Goal: Task Accomplishment & Management: Use online tool/utility

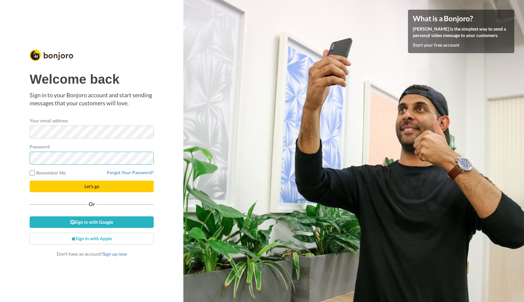
click at [30, 181] on button "Let's go" at bounding box center [92, 187] width 124 height 12
click at [130, 174] on link "Forgot Your Password?" at bounding box center [130, 172] width 47 height 5
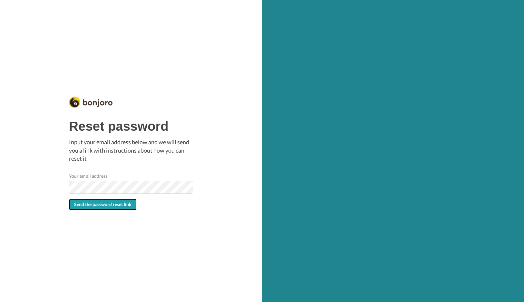
click at [102, 205] on span "Send the password reset link" at bounding box center [102, 204] width 57 height 5
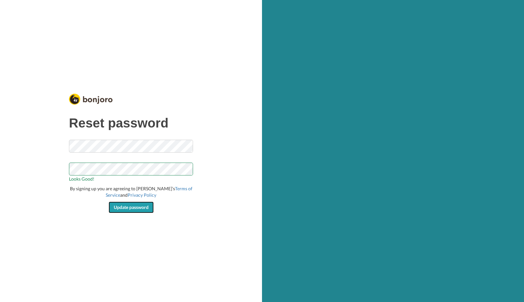
click at [130, 207] on span "Update password" at bounding box center [131, 207] width 35 height 5
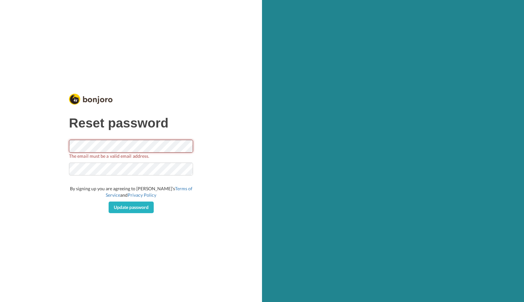
click at [38, 136] on div "Reset password The email must be a valid email address. By signing up you are a…" at bounding box center [131, 151] width 262 height 302
click at [126, 206] on span "Update password" at bounding box center [131, 207] width 35 height 5
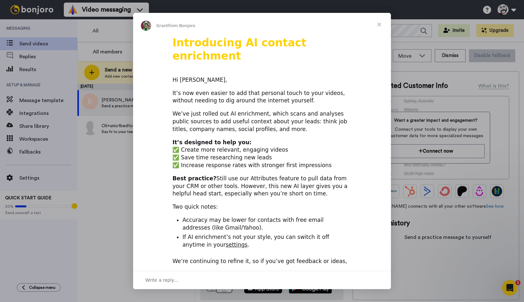
click at [378, 24] on span "Close" at bounding box center [379, 24] width 23 height 23
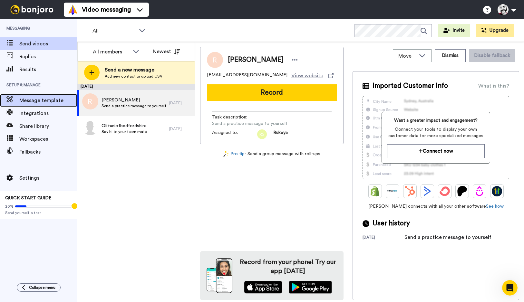
click at [49, 100] on span "Message template" at bounding box center [48, 101] width 58 height 8
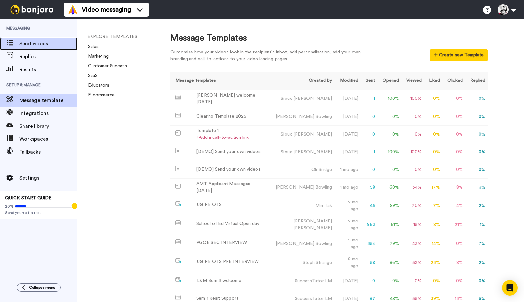
click at [30, 43] on span "Send videos" at bounding box center [48, 44] width 58 height 8
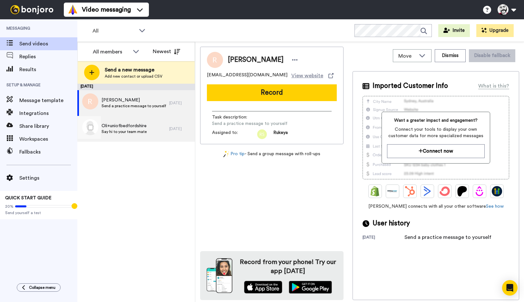
click at [141, 130] on span "Say hi to your team mate" at bounding box center [123, 131] width 45 height 5
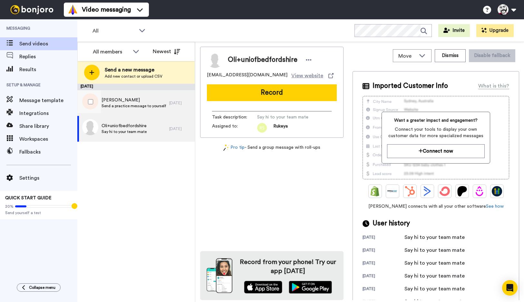
click at [136, 100] on span "[PERSON_NAME]" at bounding box center [133, 100] width 64 height 6
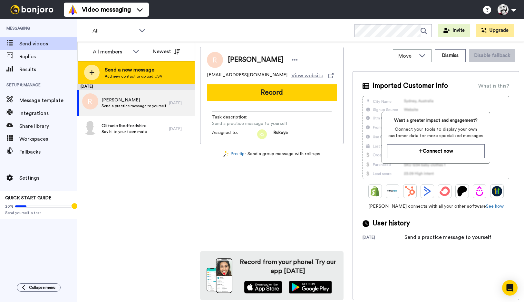
click at [125, 70] on span "Send a new message" at bounding box center [134, 70] width 58 height 8
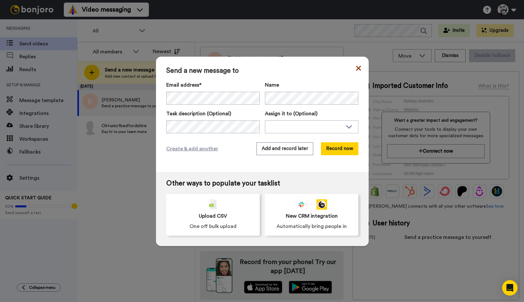
click at [359, 67] on icon at bounding box center [358, 68] width 5 height 5
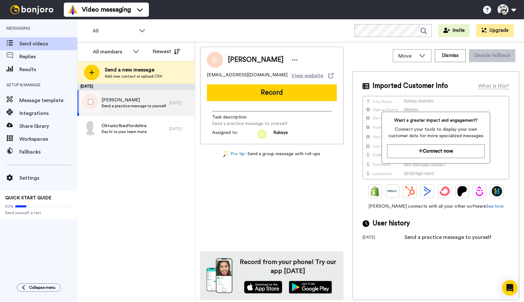
click at [122, 107] on span "Send a practice message to yourself" at bounding box center [133, 105] width 64 height 5
click at [31, 97] on span "Message template" at bounding box center [48, 101] width 58 height 8
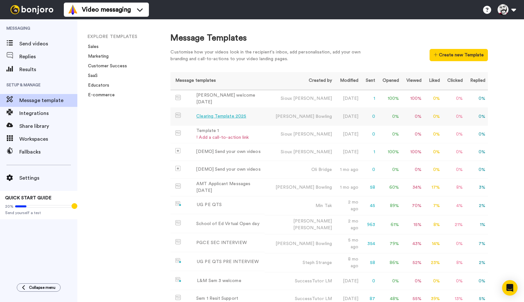
click at [218, 114] on div "Clearing Template 2025" at bounding box center [221, 116] width 50 height 7
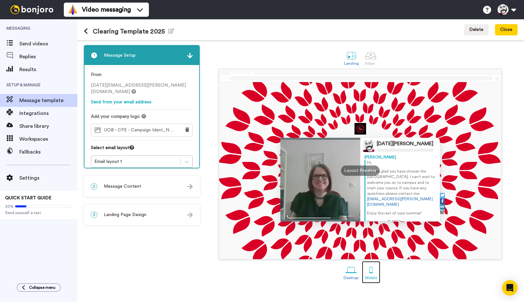
click at [370, 270] on div at bounding box center [370, 269] width 11 height 11
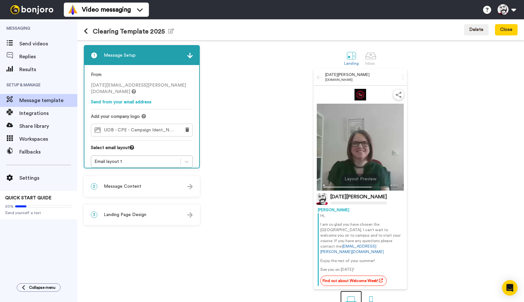
click at [350, 294] on div at bounding box center [350, 299] width 11 height 11
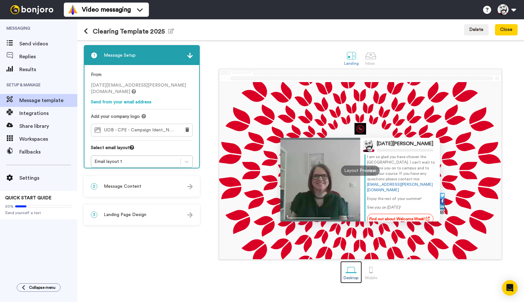
scroll to position [14, 0]
click at [411, 183] on p "I am so glad you have chosen the University of Bedfordshire. I can't wait to we…" at bounding box center [401, 174] width 69 height 39
drag, startPoint x: 410, startPoint y: 185, endPoint x: 378, endPoint y: 186, distance: 32.2
click at [376, 186] on p "I am so glad you have chosen the University of Bedfordshire. I can't wait to we…" at bounding box center [401, 174] width 69 height 39
click at [386, 185] on link "sioux.cooke@beds.ac.uk" at bounding box center [400, 187] width 66 height 9
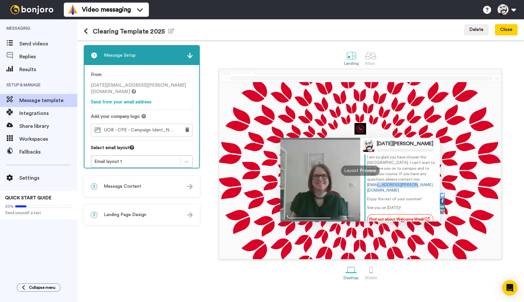
click at [417, 185] on p "I am so glad you have chosen the University of Bedfordshire. I can't wait to we…" at bounding box center [401, 174] width 69 height 39
drag, startPoint x: 416, startPoint y: 185, endPoint x: 365, endPoint y: 185, distance: 50.6
click at [365, 185] on div "Hi, I am so glad you have chosen the University of Bedfordshire. I can't wait t…" at bounding box center [400, 185] width 72 height 78
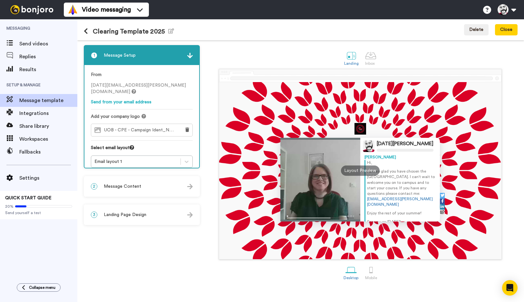
click at [387, 161] on p "Hi," at bounding box center [401, 162] width 69 height 5
click at [162, 185] on div "2 Message Content" at bounding box center [141, 186] width 115 height 19
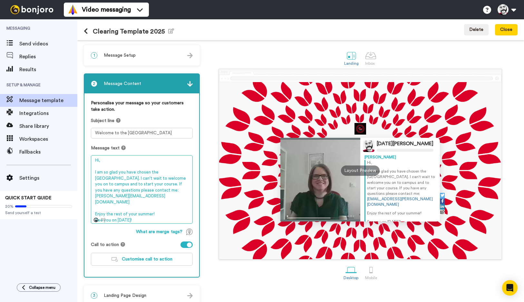
drag, startPoint x: 116, startPoint y: 197, endPoint x: 85, endPoint y: 197, distance: 30.6
click at [85, 197] on div "Personalise your message so your customers take action. Subject line Welcome to…" at bounding box center [141, 185] width 115 height 184
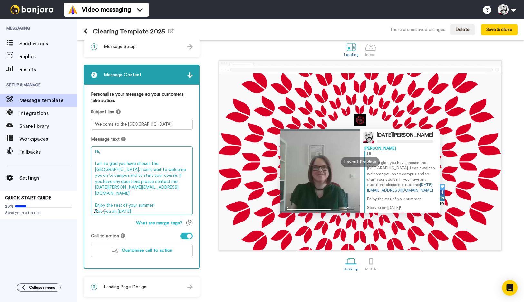
click at [127, 206] on textarea "Hi, I am so glad you have chosen the University of Bedfordshire. I can't wait t…" at bounding box center [142, 181] width 102 height 69
type textarea "Hi, I am so glad you have chosen the University of Bedfordshire. I can't wait t…"
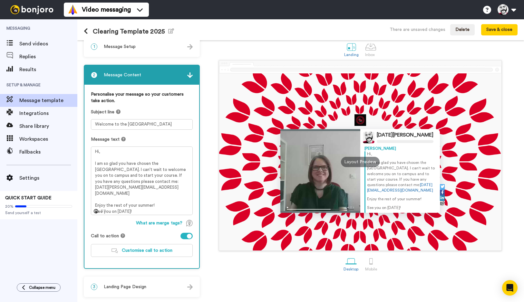
click at [117, 286] on span "Landing Page Design" at bounding box center [125, 287] width 43 height 6
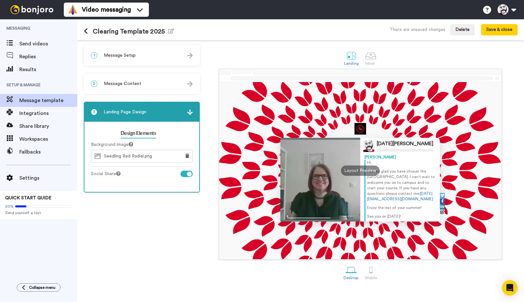
scroll to position [0, 0]
click at [315, 179] on div at bounding box center [320, 180] width 80 height 84
click at [147, 58] on div "1 Message Setup" at bounding box center [141, 55] width 115 height 19
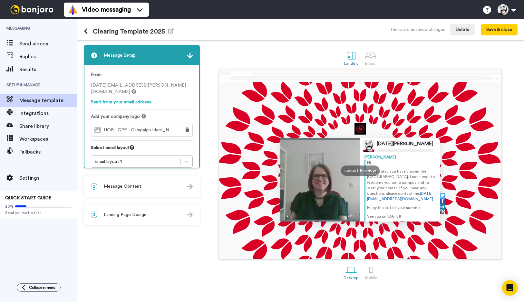
click at [85, 32] on icon at bounding box center [86, 31] width 4 height 6
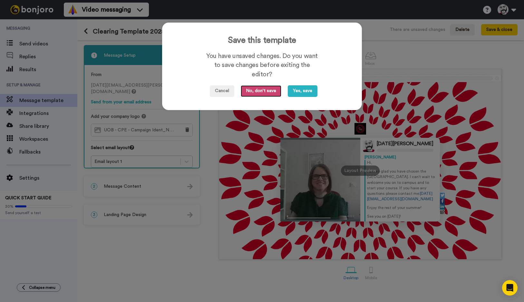
click at [257, 90] on button "No, don't save" at bounding box center [261, 91] width 41 height 12
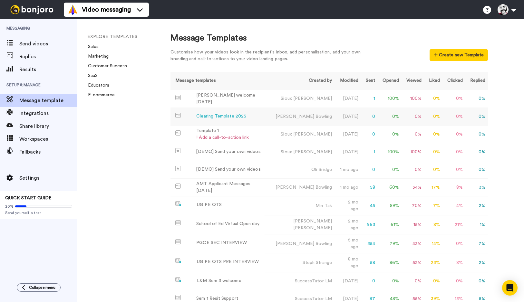
click at [217, 116] on div "Clearing Template 2025" at bounding box center [221, 116] width 50 height 7
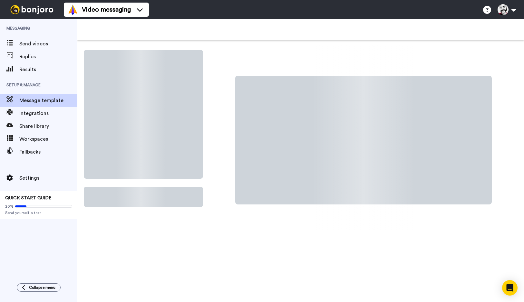
click at [217, 116] on div at bounding box center [360, 181] width 314 height 273
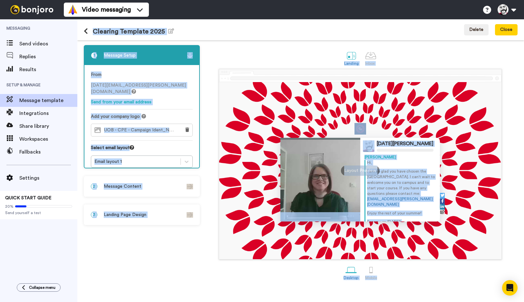
click at [189, 240] on div "1 Message Setup From noel.douglas@inbound.bonjoromail.com Send from your email …" at bounding box center [143, 171] width 119 height 252
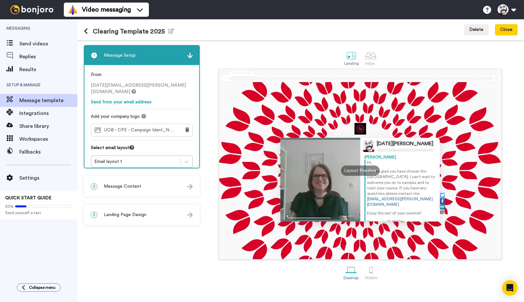
click at [158, 189] on div "2 Message Content" at bounding box center [141, 186] width 115 height 19
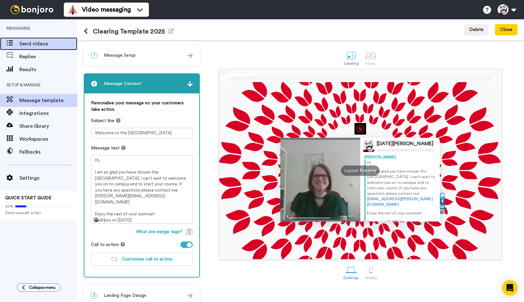
click at [25, 44] on span "Send videos" at bounding box center [48, 44] width 58 height 8
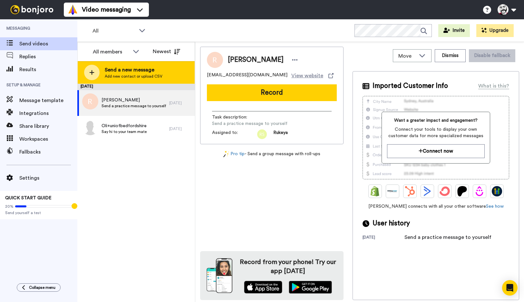
click at [120, 71] on span "Send a new message" at bounding box center [134, 70] width 58 height 8
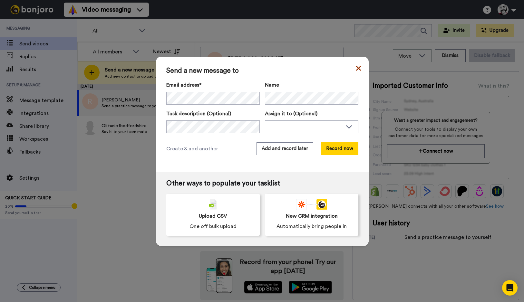
click at [357, 66] on icon at bounding box center [358, 68] width 5 height 5
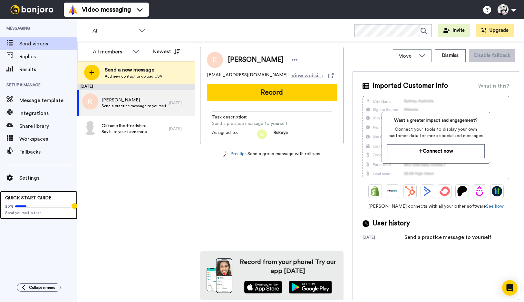
click at [34, 199] on span "QUICK START GUIDE" at bounding box center [28, 198] width 46 height 5
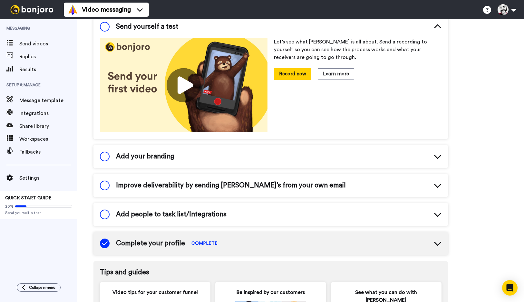
scroll to position [14, 0]
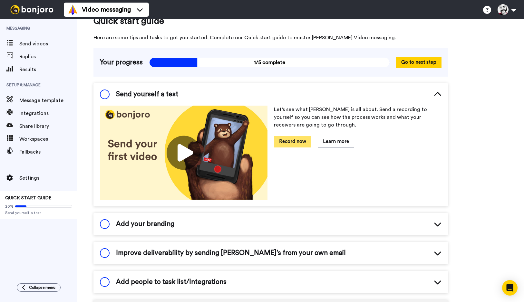
click at [289, 141] on button "Record now" at bounding box center [292, 141] width 37 height 11
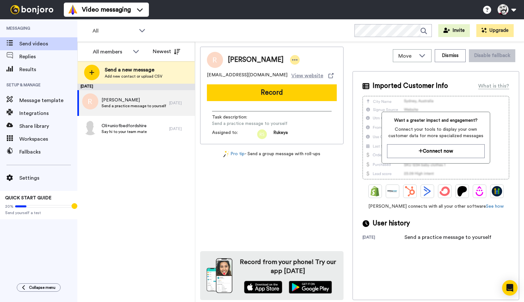
click at [292, 58] on icon at bounding box center [295, 60] width 6 height 6
click at [303, 72] on li "Edit contact" at bounding box center [307, 70] width 47 height 9
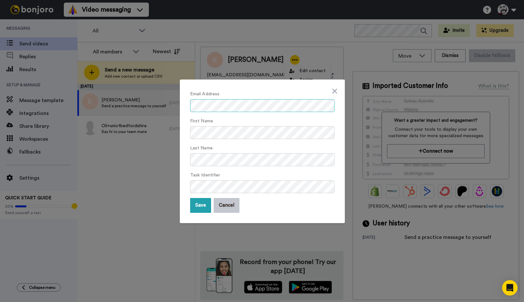
click at [186, 105] on div "Email Address First Name Last Name Task Identifier Save Cancel" at bounding box center [262, 152] width 165 height 144
click at [201, 205] on button "Save" at bounding box center [200, 205] width 21 height 15
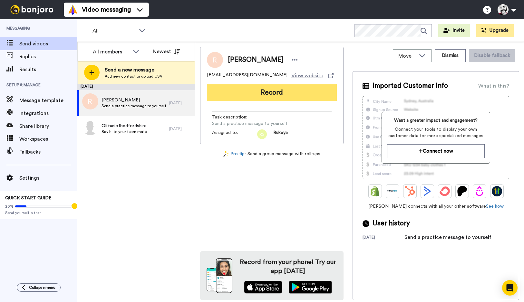
click at [236, 88] on button "Record" at bounding box center [272, 92] width 130 height 17
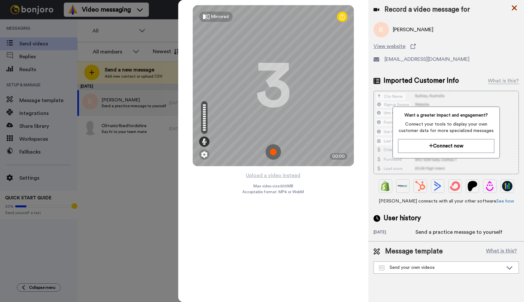
click at [511, 8] on icon at bounding box center [514, 8] width 6 height 8
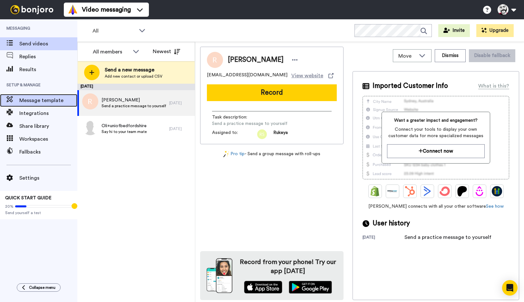
click at [40, 101] on span "Message template" at bounding box center [48, 101] width 58 height 8
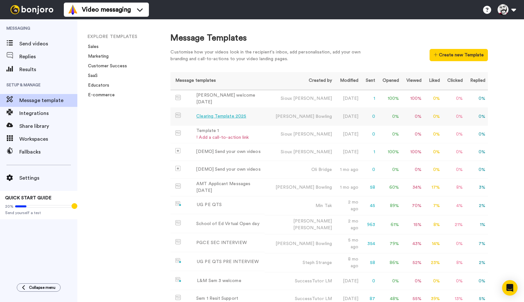
click at [232, 115] on div "Clearing Template 2025" at bounding box center [221, 116] width 50 height 7
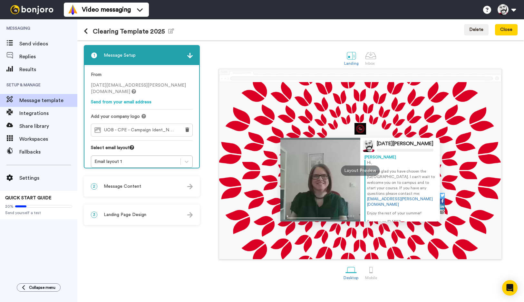
click at [161, 185] on div "2 Message Content" at bounding box center [141, 186] width 115 height 19
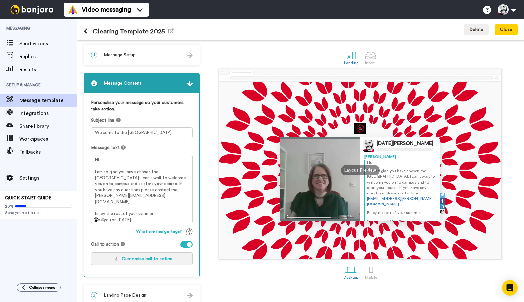
scroll to position [9, 0]
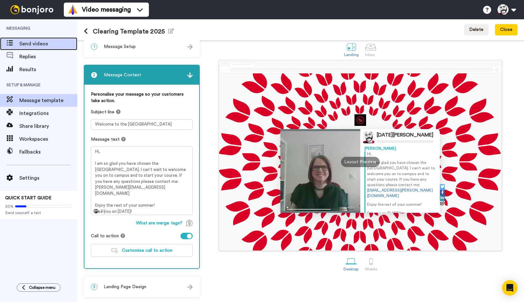
click at [26, 45] on span "Send videos" at bounding box center [48, 44] width 58 height 8
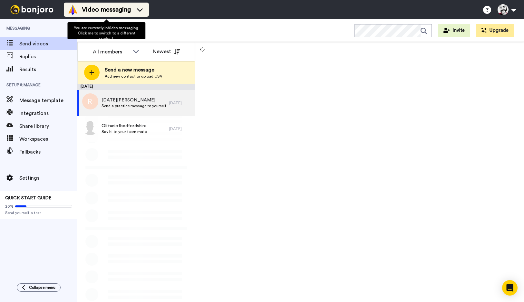
click at [128, 10] on span "Video messaging" at bounding box center [106, 9] width 49 height 9
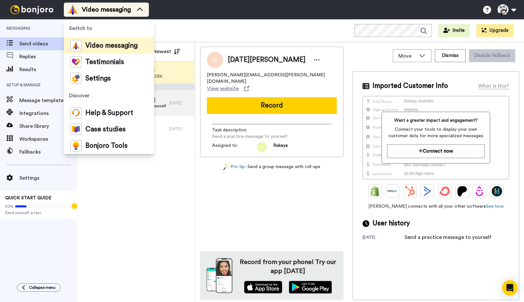
click at [128, 10] on span "Video messaging" at bounding box center [106, 9] width 49 height 9
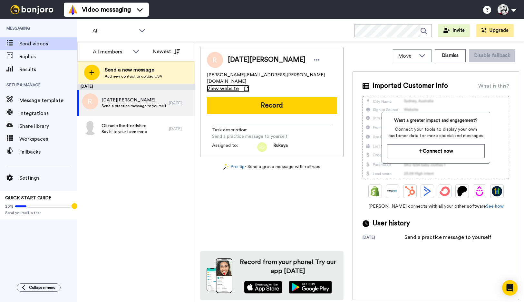
click at [239, 85] on span "View website" at bounding box center [223, 89] width 32 height 8
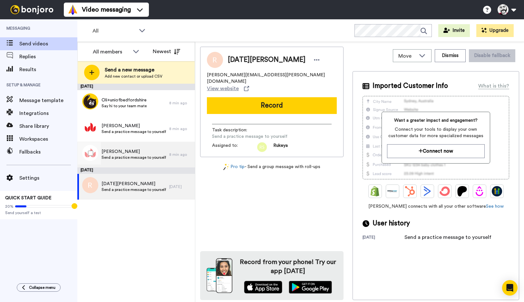
click at [146, 152] on span "Tariq Alsboui" at bounding box center [133, 152] width 64 height 6
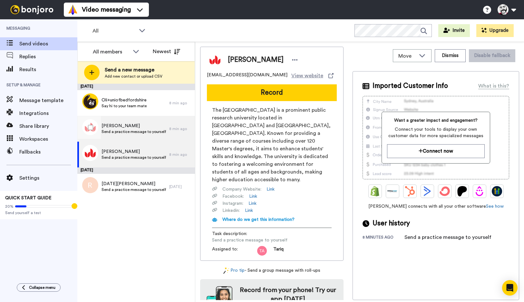
click at [134, 129] on span "Mahmoud Artemi" at bounding box center [133, 126] width 64 height 6
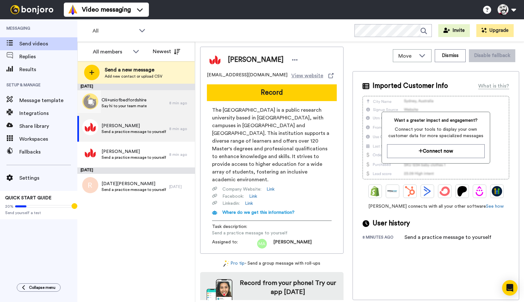
click at [130, 104] on span "Say hi to your team mate" at bounding box center [123, 105] width 45 height 5
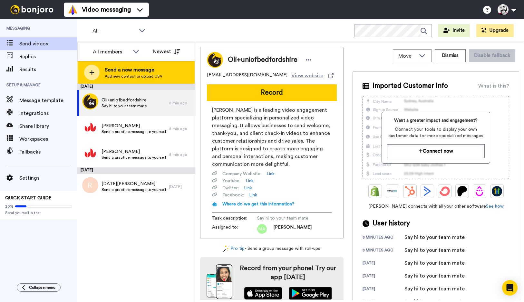
click at [129, 72] on span "Send a new message" at bounding box center [134, 70] width 58 height 8
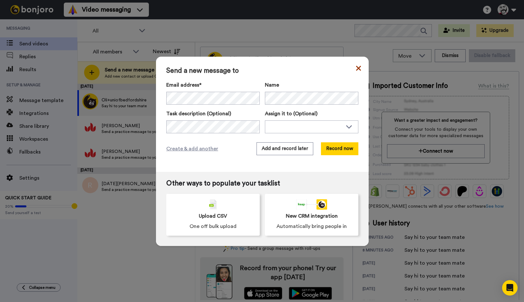
click at [359, 67] on icon at bounding box center [358, 68] width 5 height 5
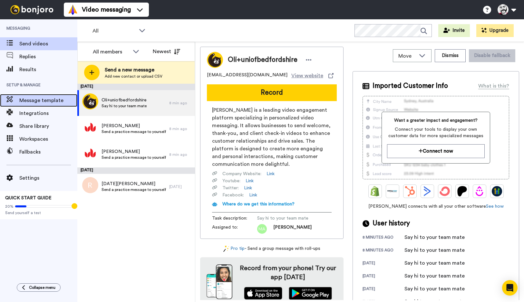
click at [41, 99] on span "Message template" at bounding box center [48, 101] width 58 height 8
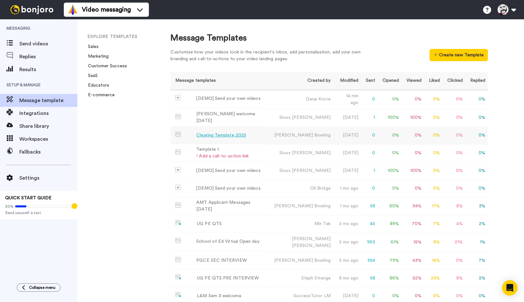
click at [236, 135] on div "Clearing Template 2025" at bounding box center [221, 135] width 50 height 7
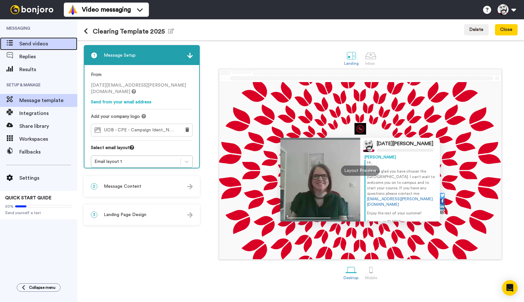
click at [27, 43] on span "Send videos" at bounding box center [48, 44] width 58 height 8
